Goal: Go to known website: Go to known website

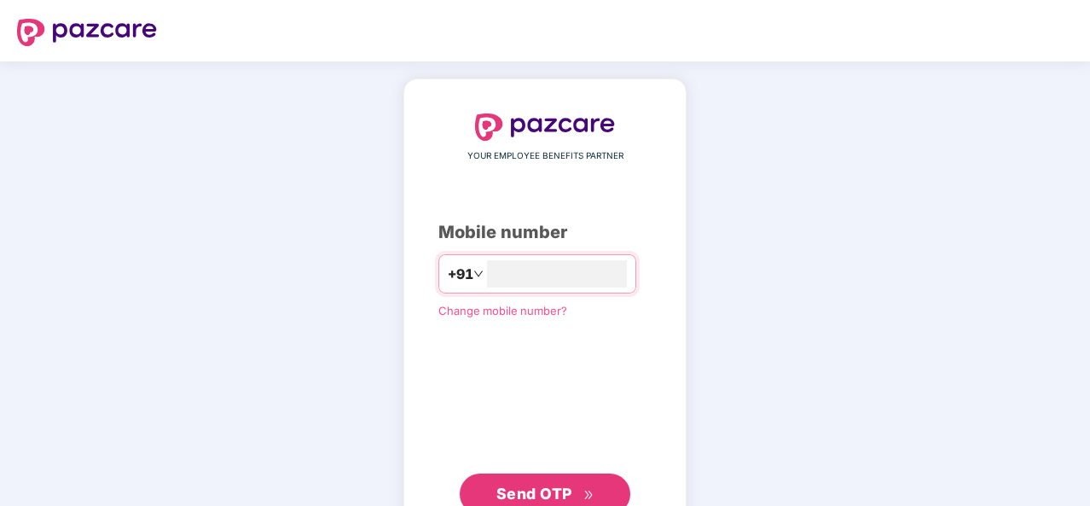
type input "**********"
click at [594, 480] on button "Send OTP" at bounding box center [545, 494] width 171 height 41
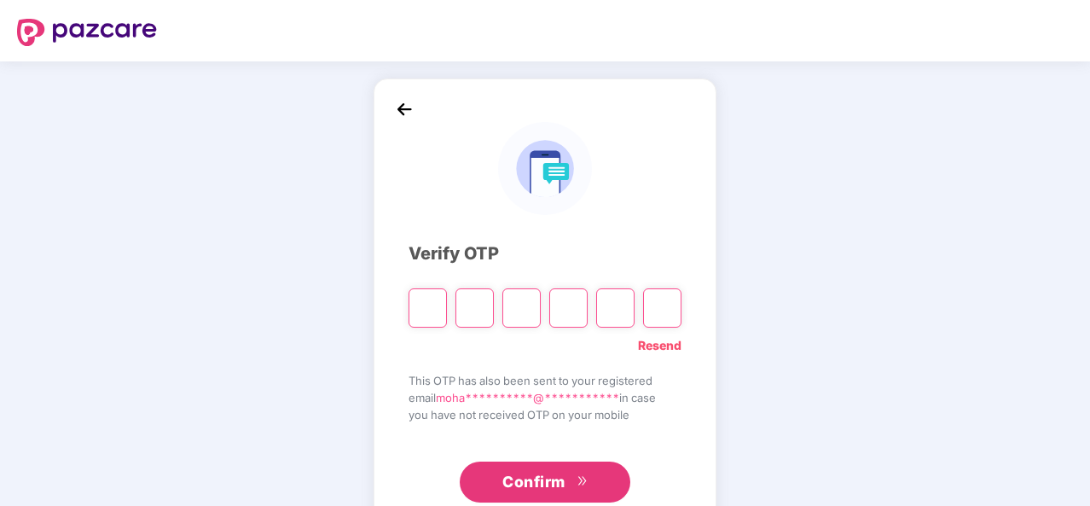
type input "*"
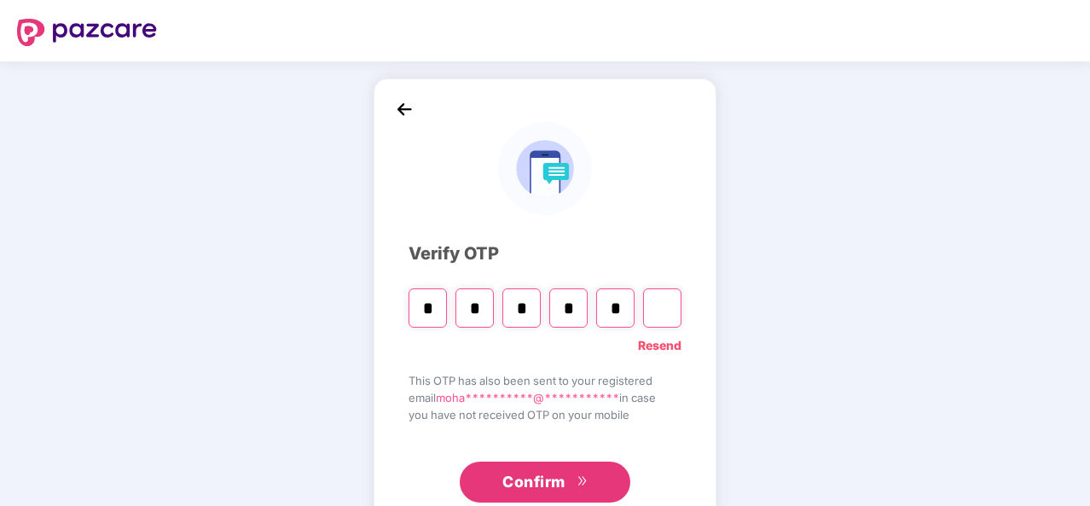
type input "*"
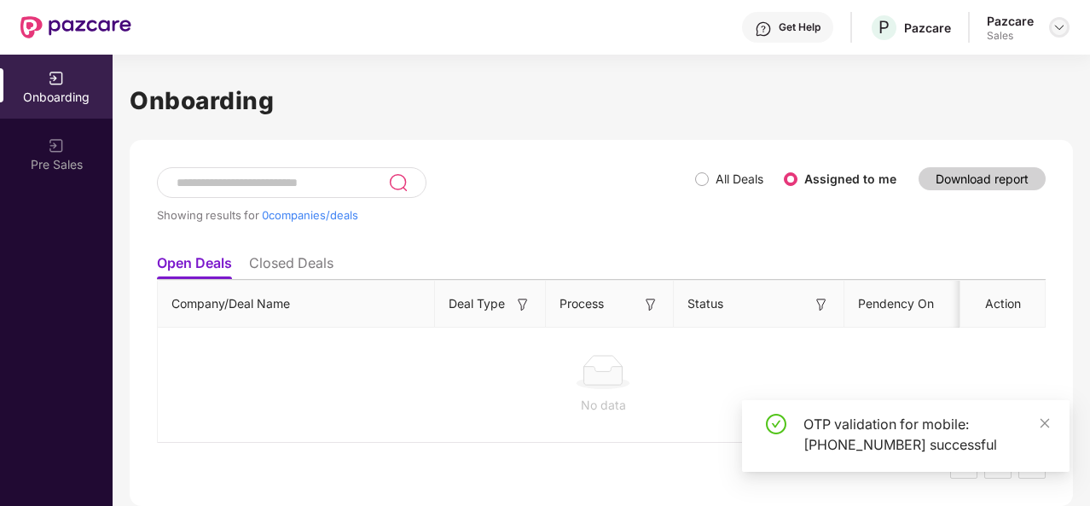
click at [1063, 26] on img at bounding box center [1060, 27] width 14 height 14
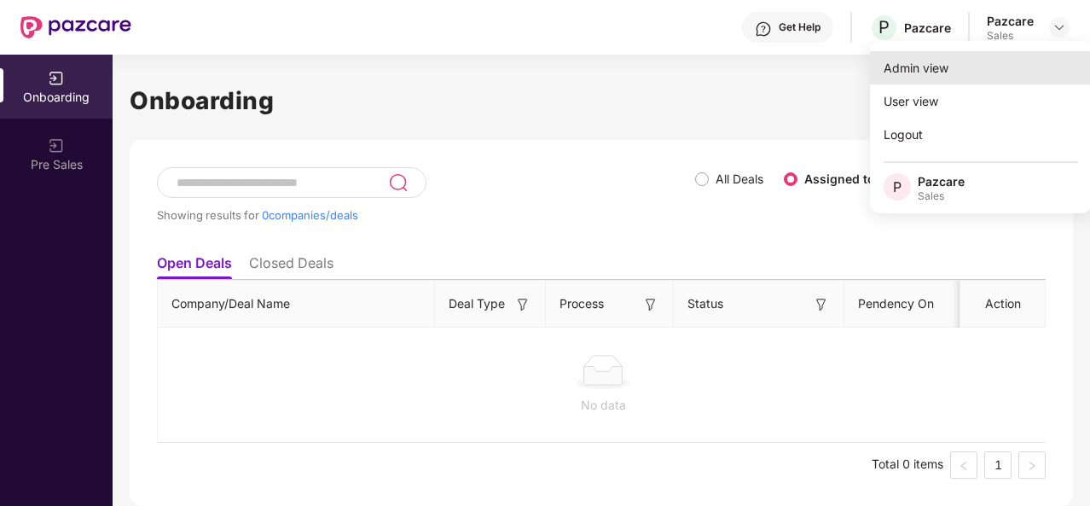
click at [945, 80] on div "Admin view" at bounding box center [981, 67] width 222 height 33
